Goal: Transaction & Acquisition: Purchase product/service

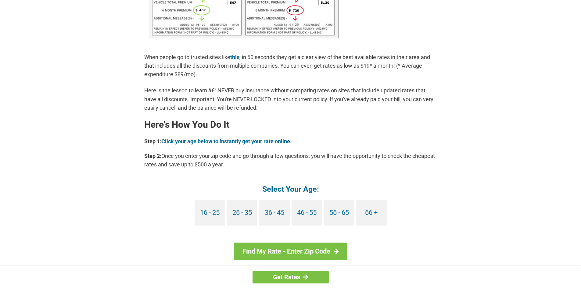
scroll to position [457, 0]
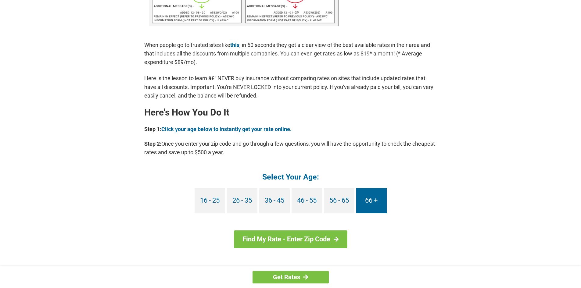
click at [371, 199] on link "66 +" at bounding box center [371, 200] width 30 height 25
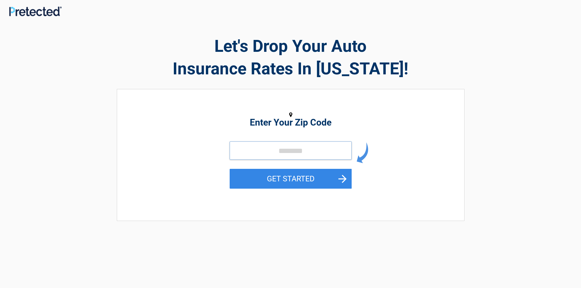
click at [312, 150] on input "tel" at bounding box center [291, 150] width 122 height 18
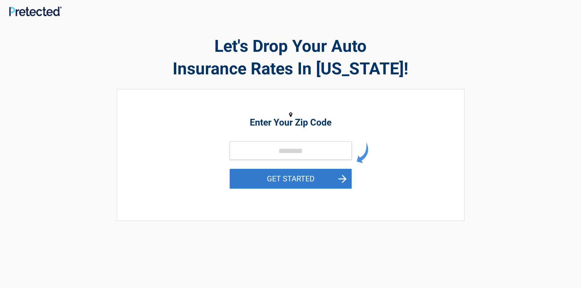
click at [310, 181] on button "GET STARTED" at bounding box center [291, 179] width 122 height 20
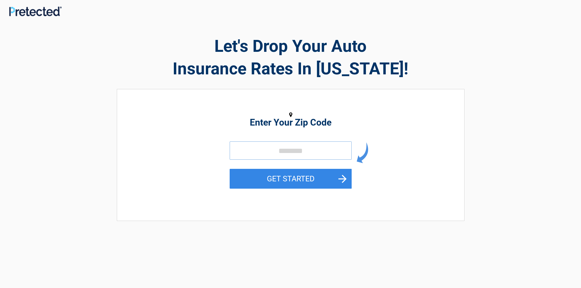
click at [308, 156] on input "tel" at bounding box center [291, 150] width 122 height 18
type input "*****"
click at [290, 181] on button "GET STARTED" at bounding box center [291, 179] width 122 height 20
